Goal: Task Accomplishment & Management: Manage account settings

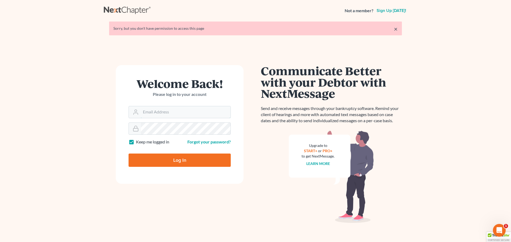
type input "steven@hollandlaw970.com"
drag, startPoint x: 162, startPoint y: 158, endPoint x: 165, endPoint y: 157, distance: 3.3
click at [162, 158] on input "Log In" at bounding box center [180, 160] width 102 height 13
type input "Thinking..."
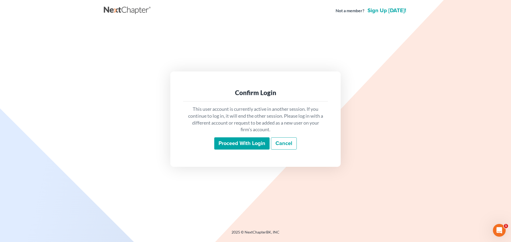
click at [255, 145] on input "Proceed with login" at bounding box center [241, 144] width 55 height 12
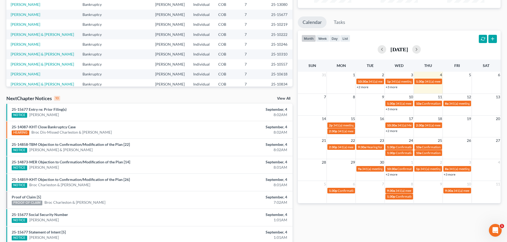
scroll to position [80, 0]
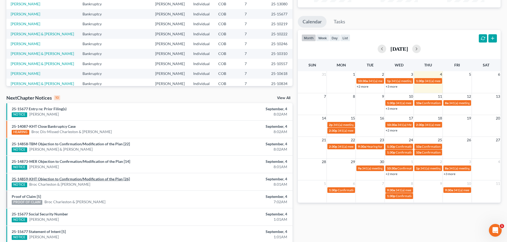
click at [91, 181] on link "25-14859-KHT Objection to Confirmation/Modification of the Plan [26]" at bounding box center [71, 179] width 118 height 5
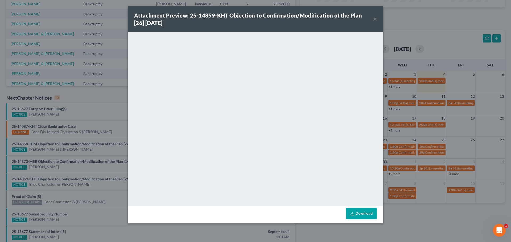
click at [375, 20] on button "×" at bounding box center [375, 19] width 4 height 6
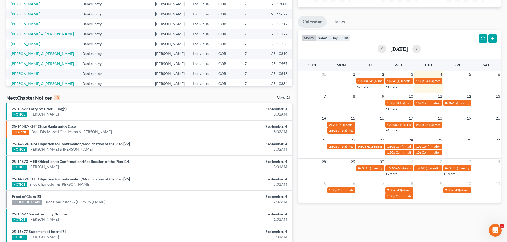
click at [93, 161] on link "25-14873-MER Objection to Confirmation/Modification of the Plan [14]" at bounding box center [71, 161] width 118 height 5
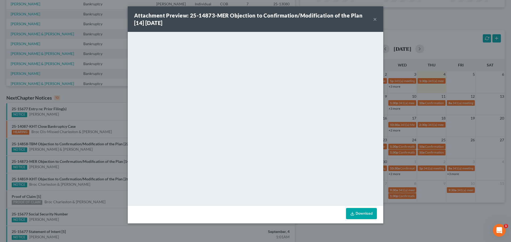
click at [376, 20] on button "×" at bounding box center [375, 19] width 4 height 6
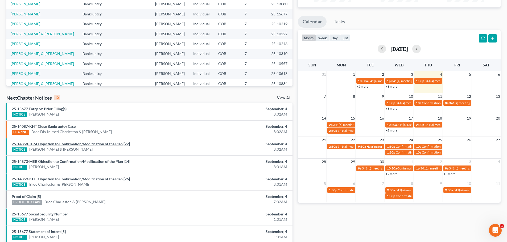
click at [79, 145] on link "25-14858-TBM Objection to Confirmation/Modification of the Plan [22]" at bounding box center [71, 144] width 118 height 5
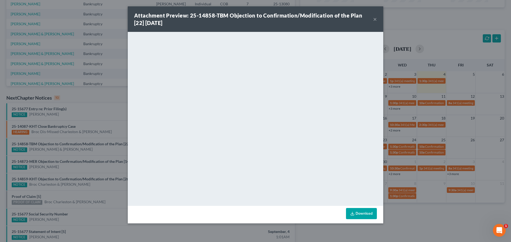
click at [375, 19] on button "×" at bounding box center [375, 19] width 4 height 6
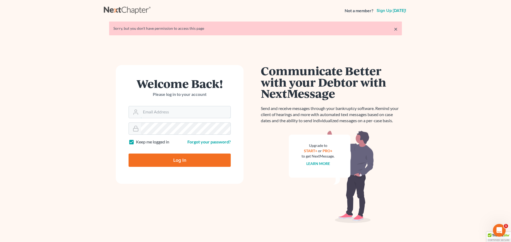
type input "[PERSON_NAME][EMAIL_ADDRESS][DOMAIN_NAME]"
click at [192, 158] on input "Log In" at bounding box center [180, 160] width 102 height 13
type input "Thinking..."
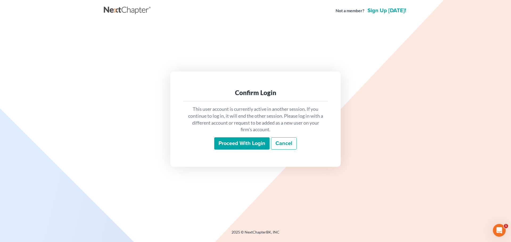
click at [224, 145] on input "Proceed with login" at bounding box center [241, 144] width 55 height 12
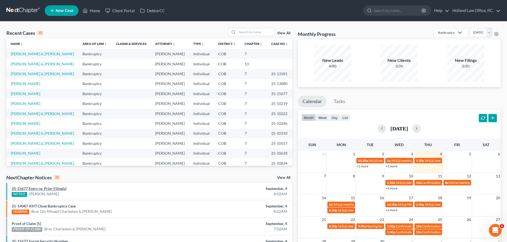
click at [48, 189] on link "25-15677 Entry re: Prior Filing(s)" at bounding box center [39, 189] width 55 height 5
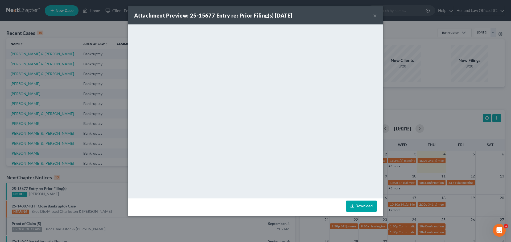
click at [375, 16] on button "×" at bounding box center [375, 15] width 4 height 6
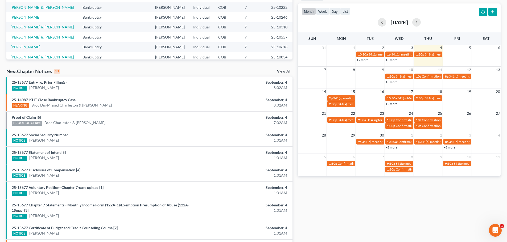
scroll to position [53, 0]
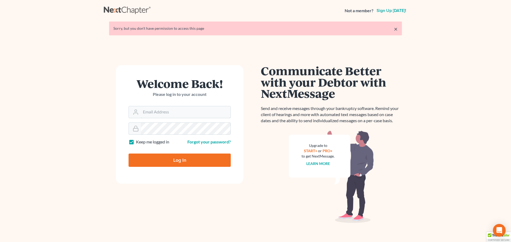
type input "[PERSON_NAME][EMAIL_ADDRESS][DOMAIN_NAME]"
click at [205, 156] on input "Log In" at bounding box center [180, 160] width 102 height 13
type input "Thinking..."
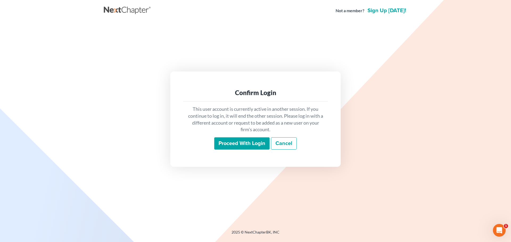
click at [230, 142] on input "Proceed with login" at bounding box center [241, 144] width 55 height 12
